Goal: Go to known website: Go to known website

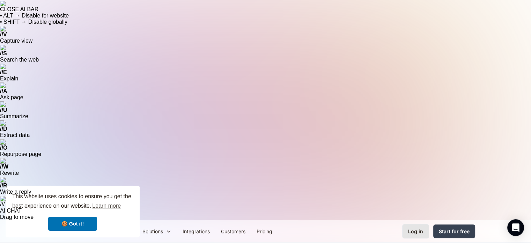
click at [417, 227] on div "Log in" at bounding box center [415, 230] width 15 height 7
